Goal: Obtain resource: Obtain resource

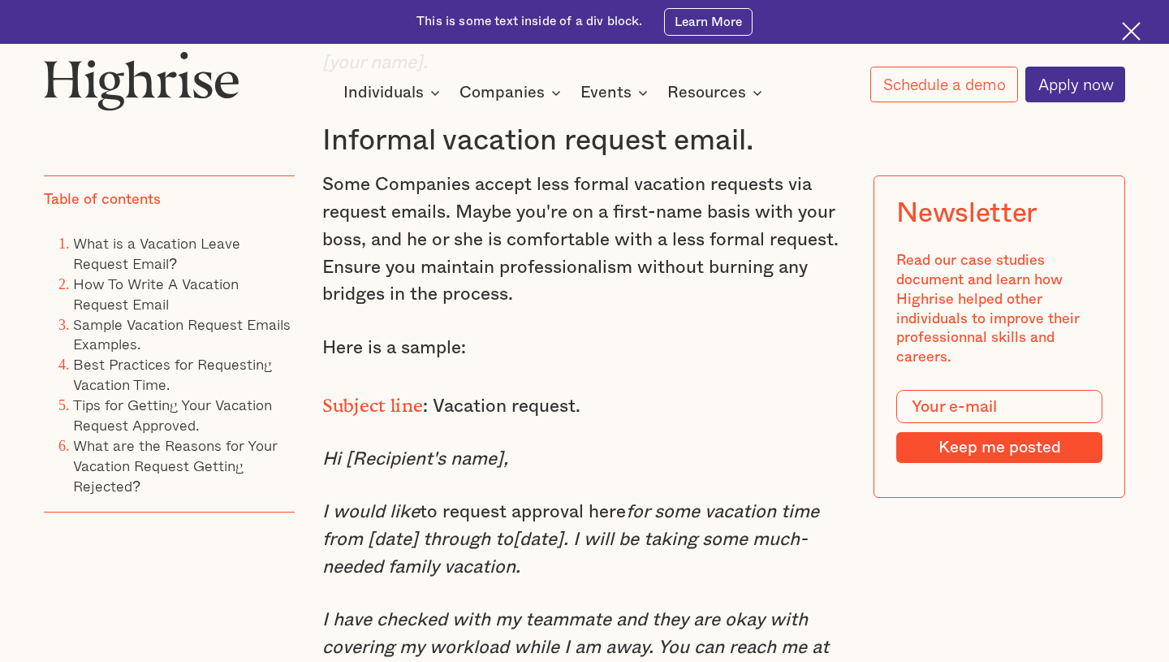
scroll to position [5566, 0]
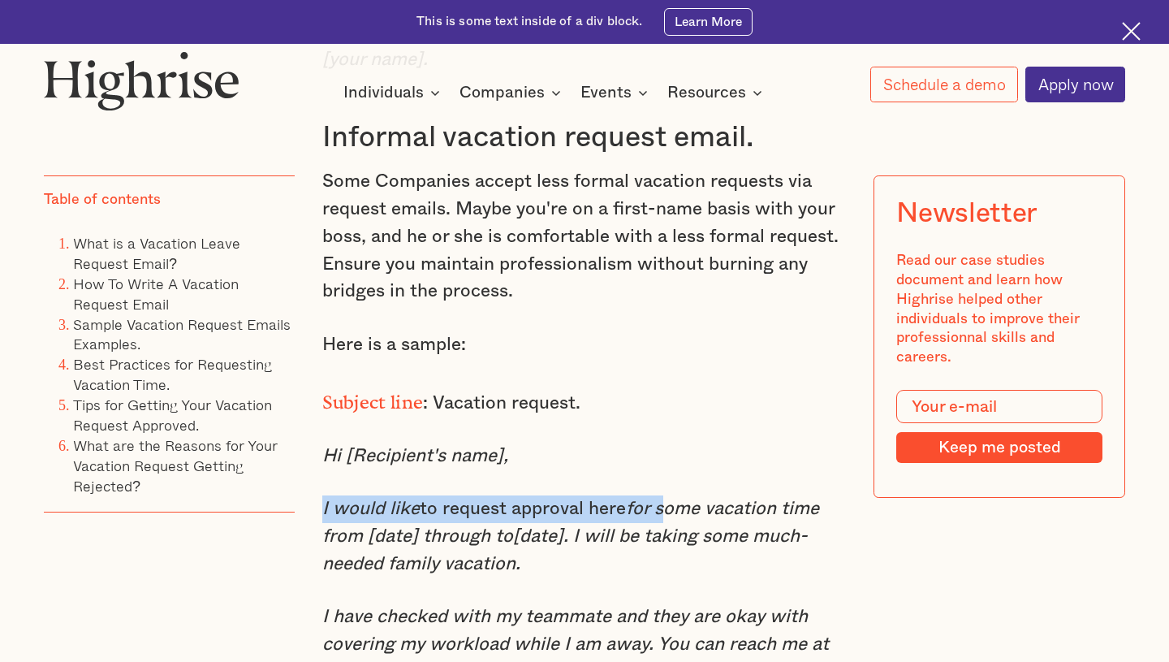
drag, startPoint x: 322, startPoint y: 411, endPoint x: 648, endPoint y: 405, distance: 326.5
click at [648, 495] on p "I would like to request approval here for some vacation time from [date] throug…" at bounding box center [584, 536] width 525 height 82
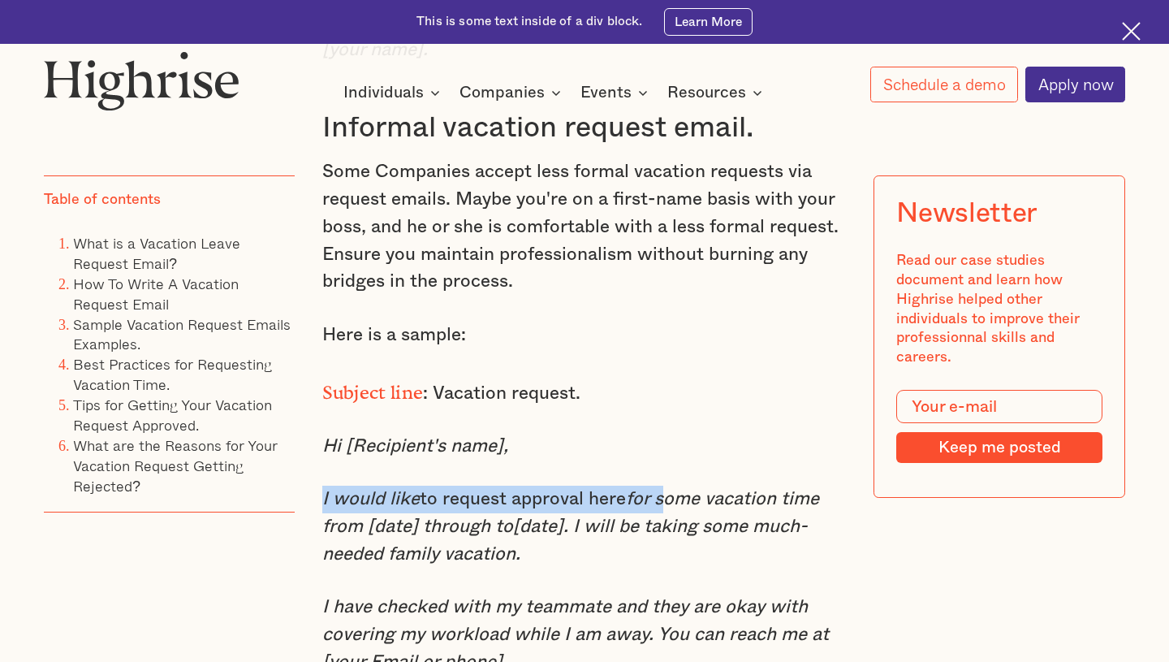
copy p "I would like to request approval here for"
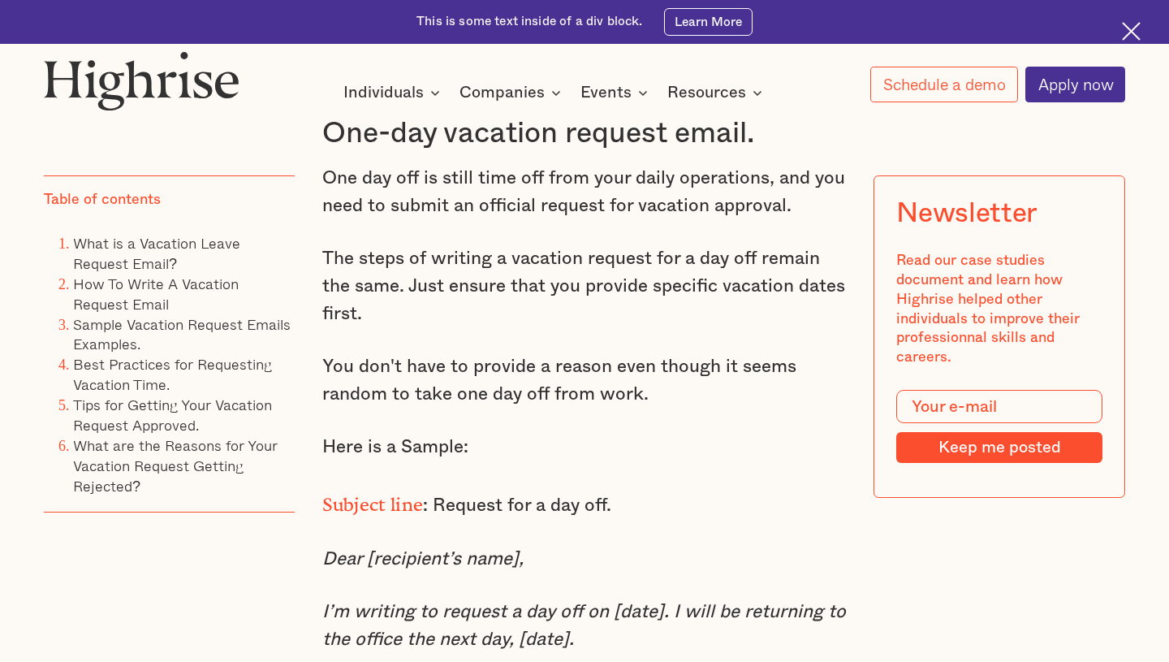
scroll to position [6950, 0]
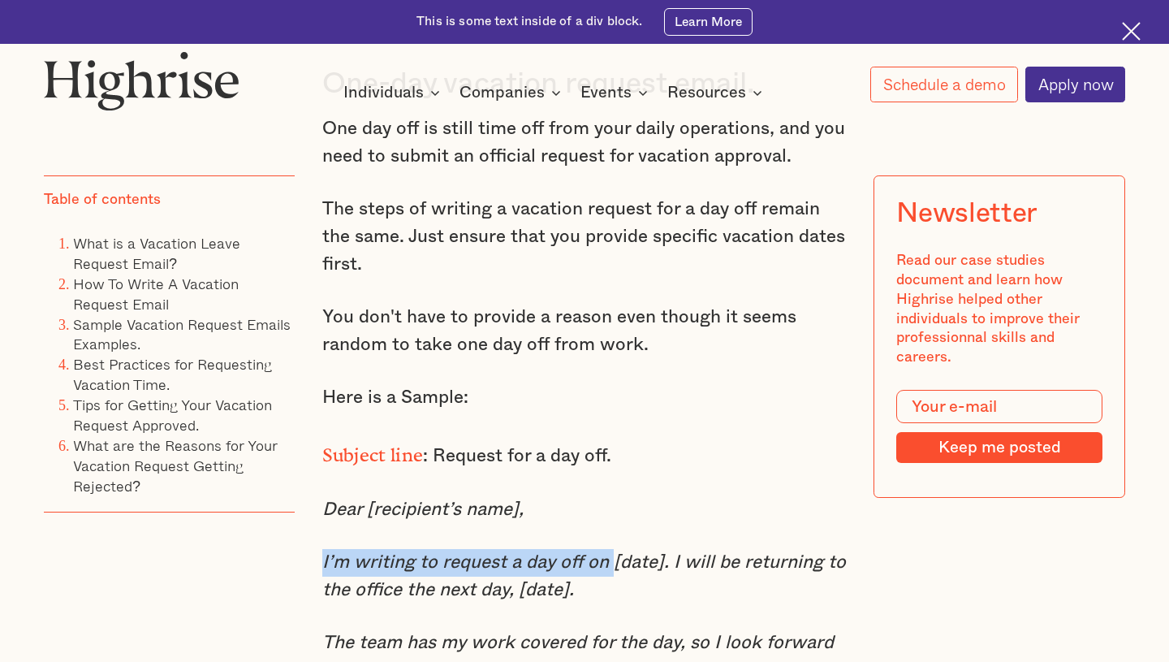
drag, startPoint x: 322, startPoint y: 431, endPoint x: 596, endPoint y: 431, distance: 273.7
click at [596, 553] on em "I’m writing to request a day off on [date]. I will be returning to the office t…" at bounding box center [584, 575] width 524 height 45
copy em "I’m writing to request a day off on"
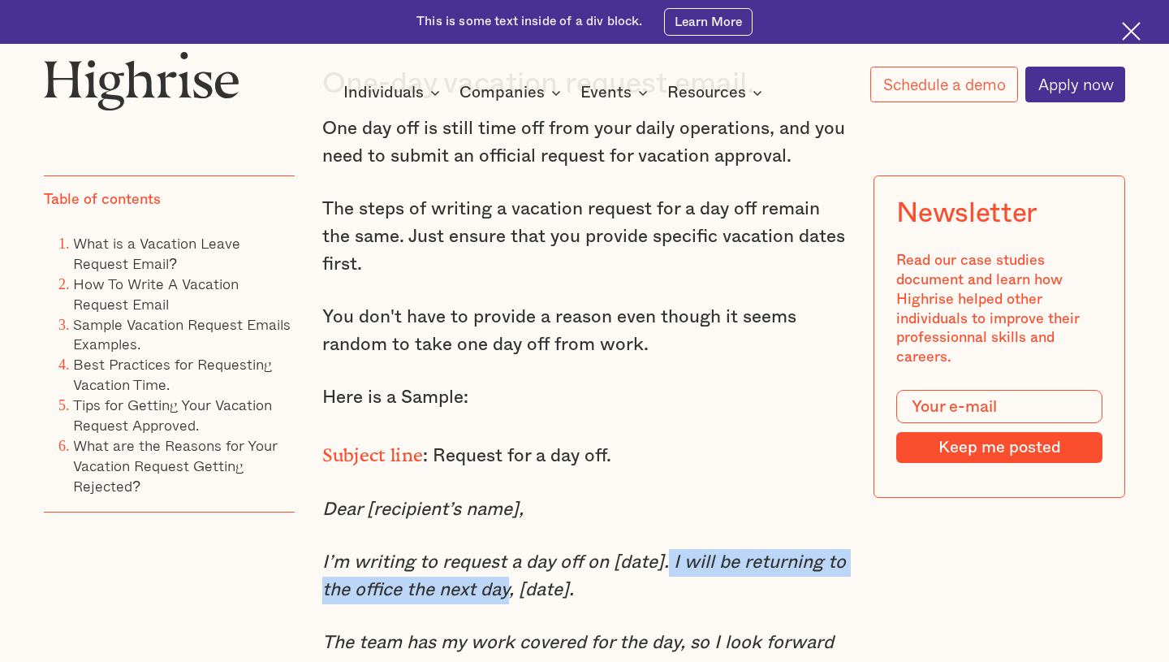
drag, startPoint x: 646, startPoint y: 428, endPoint x: 468, endPoint y: 470, distance: 183.6
click at [468, 549] on p "I’m writing to request a day off on [date]. I will be returning to the office t…" at bounding box center [584, 576] width 525 height 55
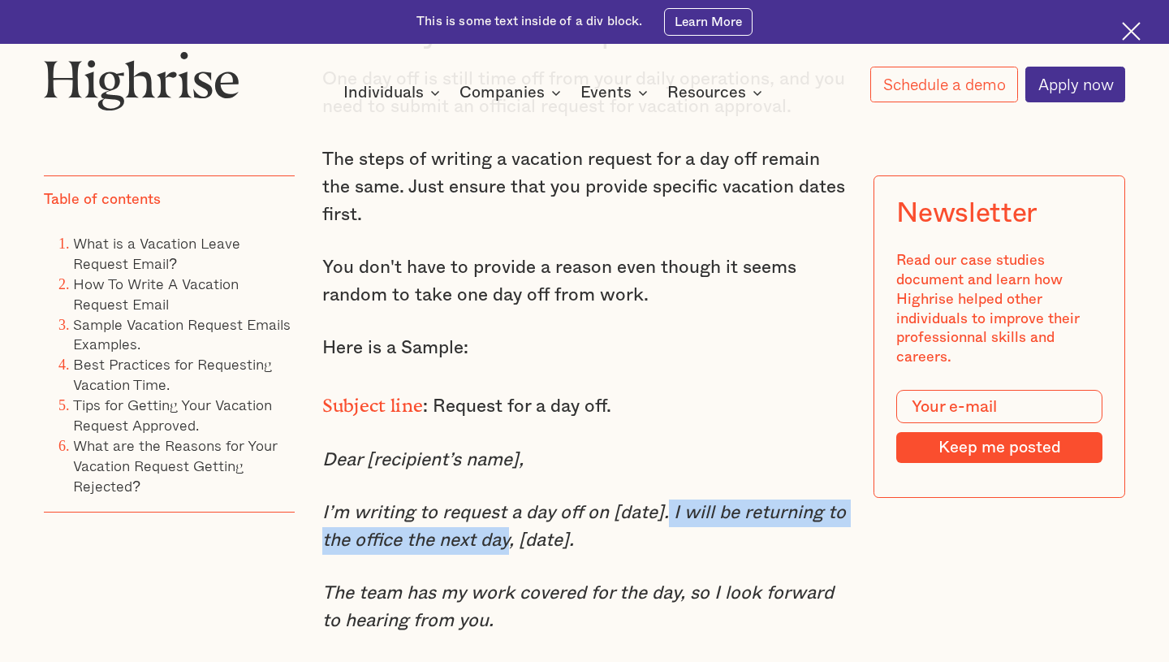
click at [459, 584] on em "The team has my work covered for the day, so I look forward to hearing from you." at bounding box center [578, 606] width 512 height 45
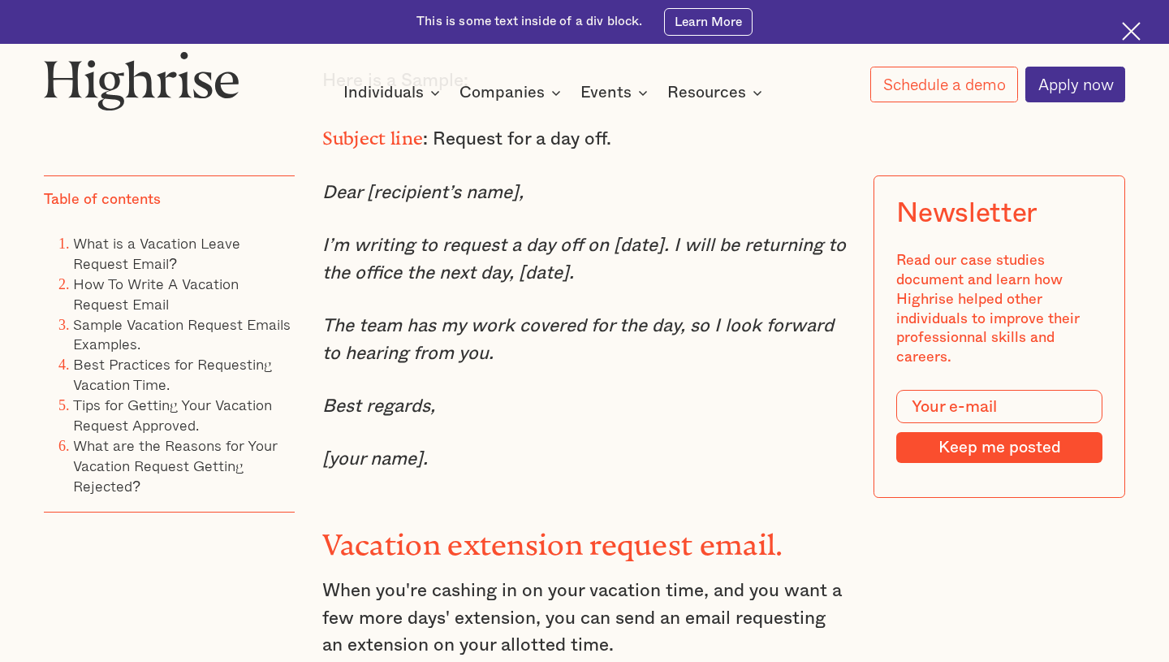
scroll to position [7601, 0]
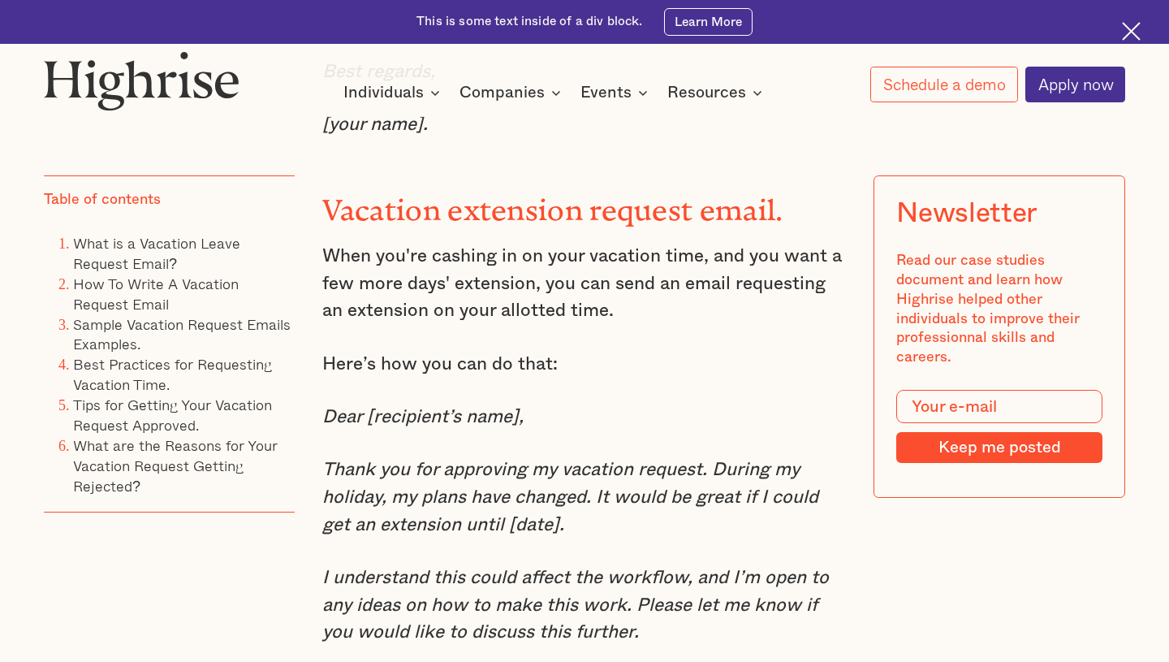
click at [425, 456] on p "Thank you for approving my vacation request. During my holiday, my plans have c…" at bounding box center [584, 497] width 525 height 82
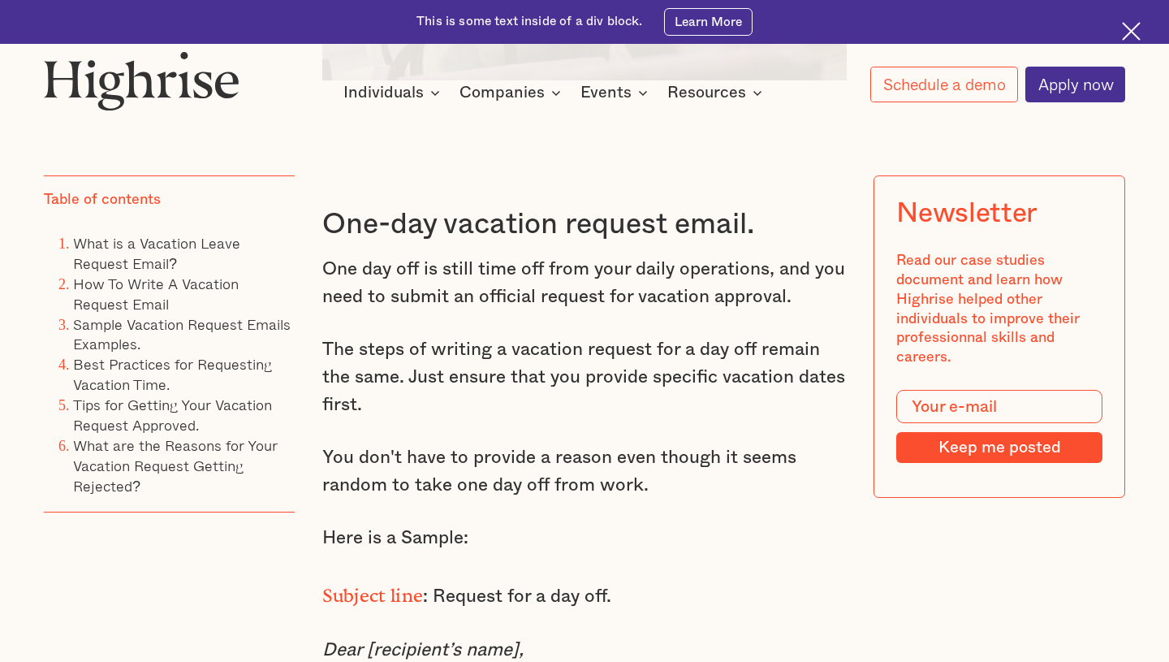
scroll to position [6836, 0]
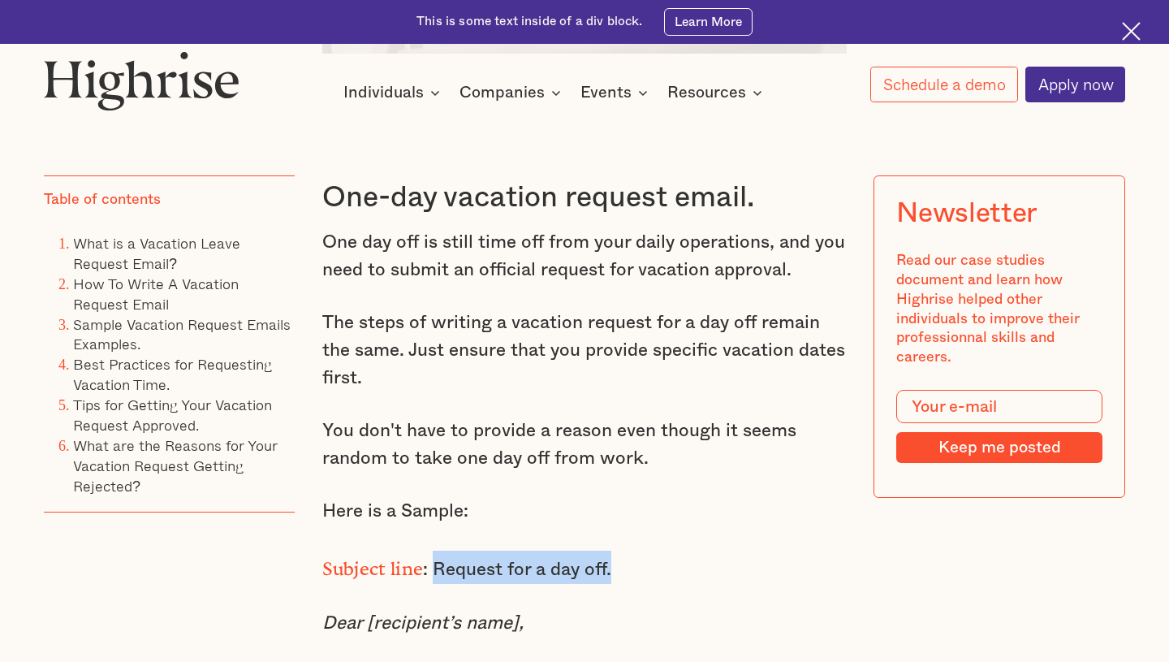
drag, startPoint x: 427, startPoint y: 434, endPoint x: 667, endPoint y: 438, distance: 239.6
click at [667, 551] on p "Subject line : Request for a day off." at bounding box center [584, 567] width 525 height 33
copy p "Request for a day off."
